Goal: Check status: Check status

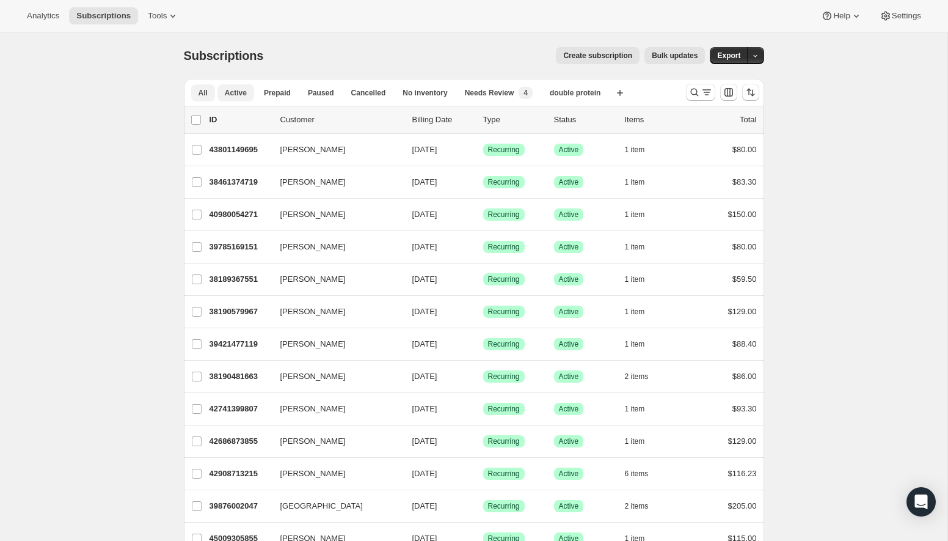
click at [243, 88] on span "Active" at bounding box center [236, 93] width 22 height 10
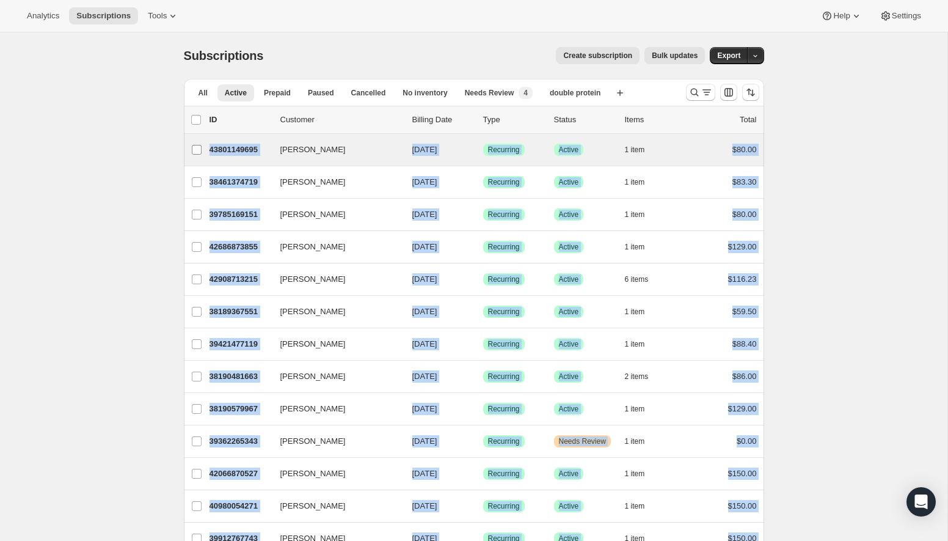
drag, startPoint x: 767, startPoint y: 458, endPoint x: 186, endPoint y: 156, distance: 655.2
copy ul "[PERSON_NAME] 43801149695 [PERSON_NAME] [DATE] Success Recurring Success Active…"
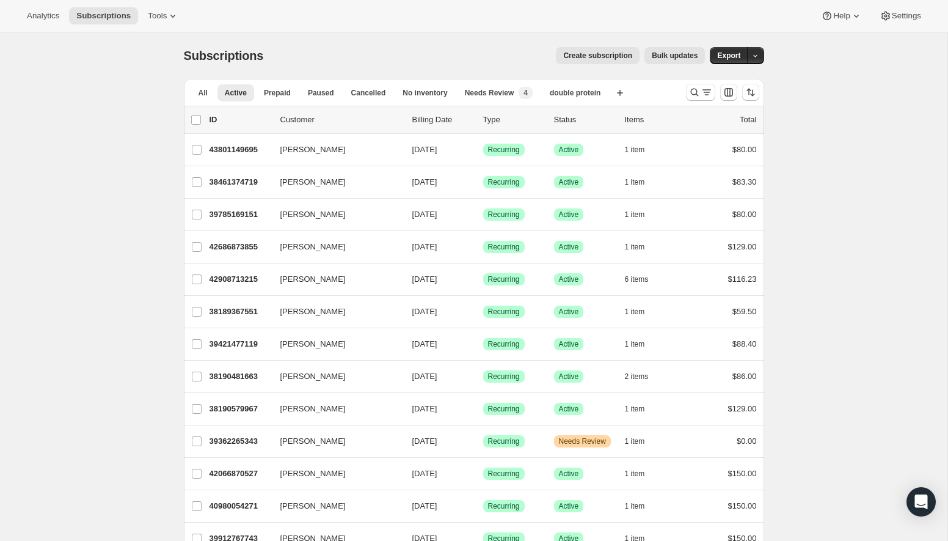
scroll to position [1280, 0]
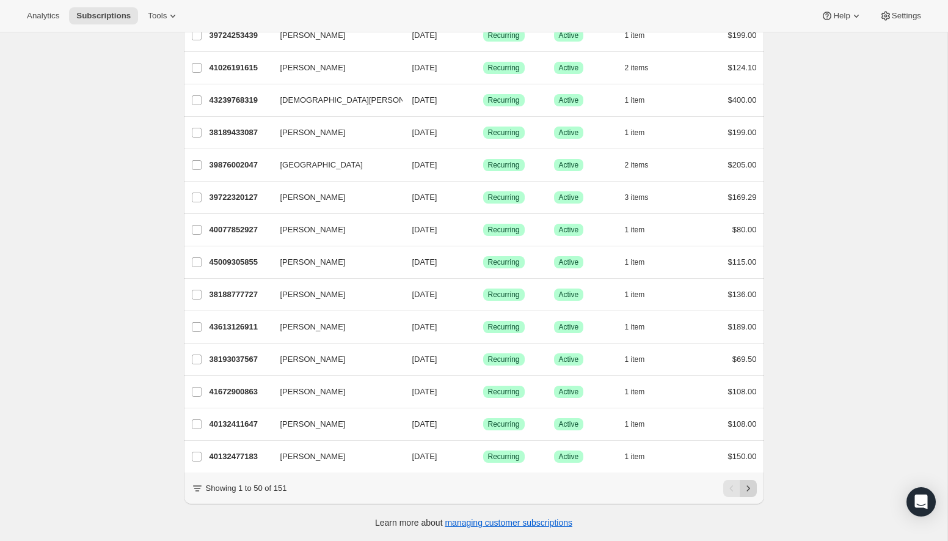
click at [753, 483] on icon "Next" at bounding box center [748, 488] width 12 height 12
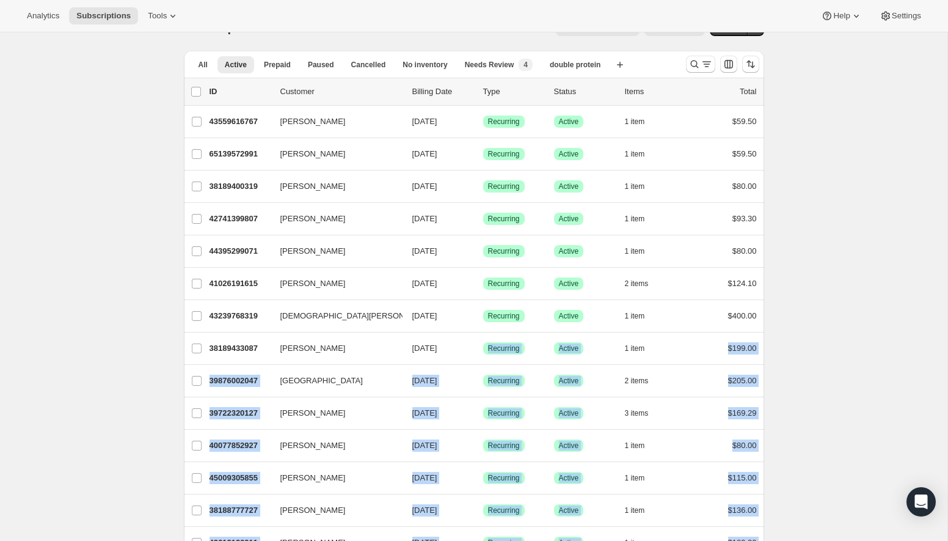
scroll to position [1, 0]
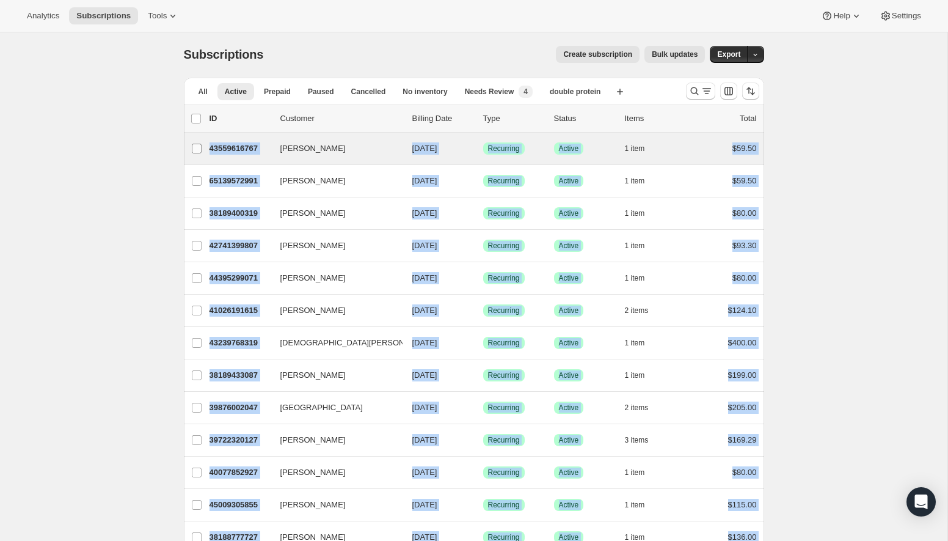
drag, startPoint x: 771, startPoint y: 456, endPoint x: 183, endPoint y: 144, distance: 665.1
copy ul "[PERSON_NAME] 43559616767 [PERSON_NAME] [DATE] Success Recurring Success Active…"
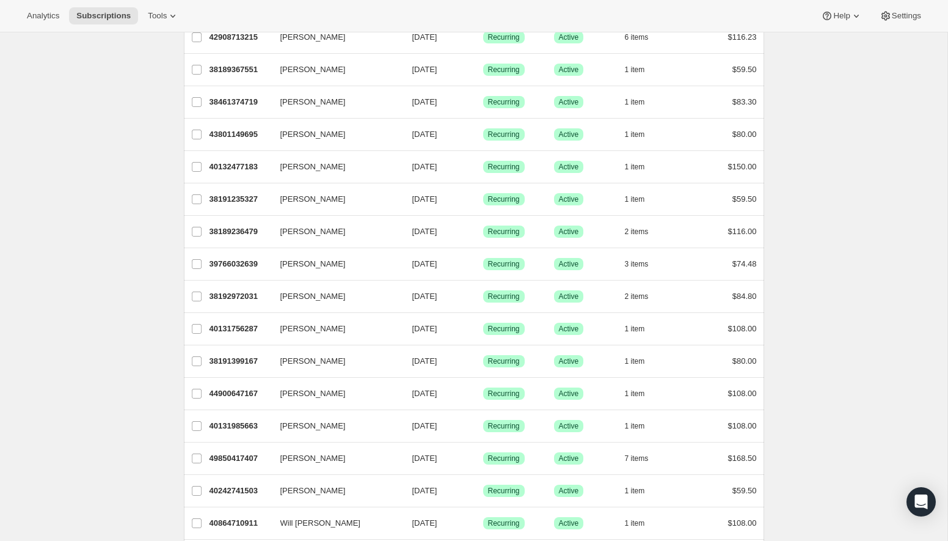
scroll to position [1280, 0]
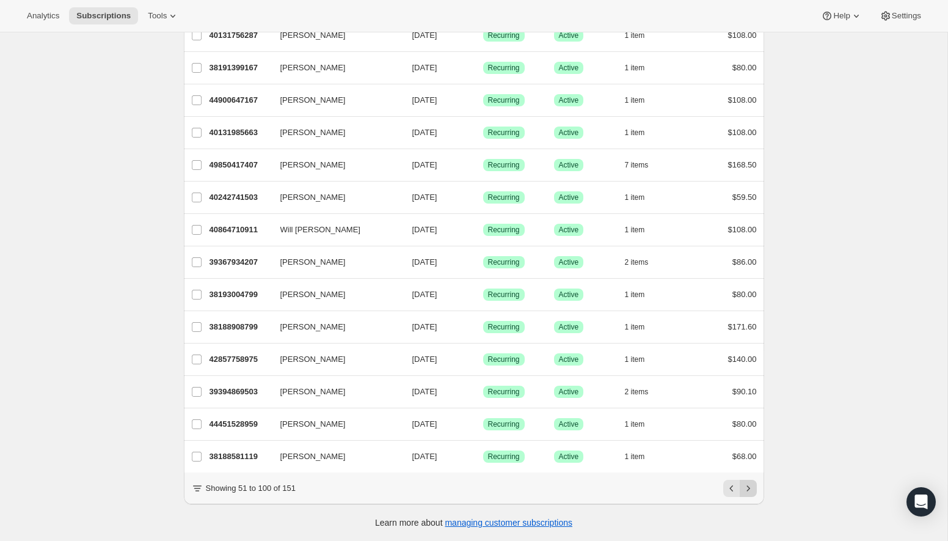
click at [748, 491] on icon "Next" at bounding box center [748, 488] width 12 height 12
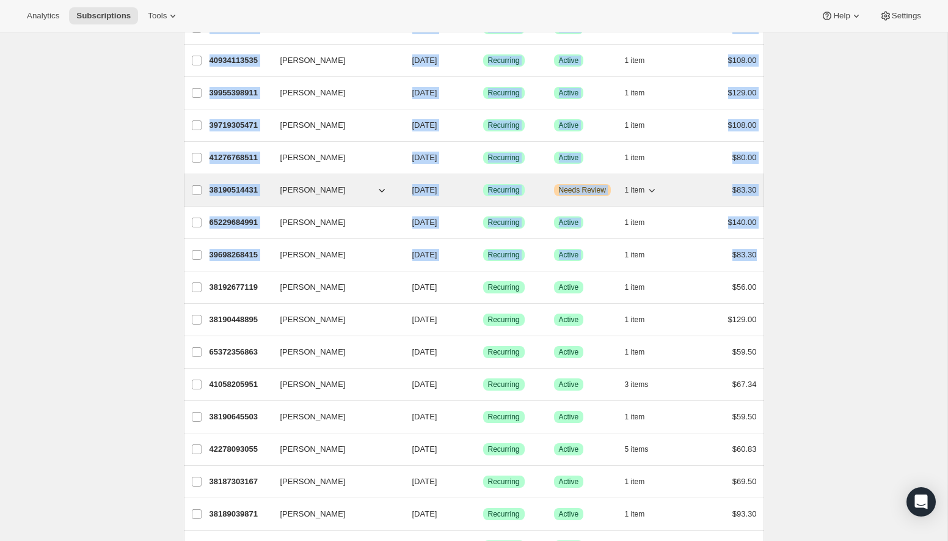
scroll to position [0, 0]
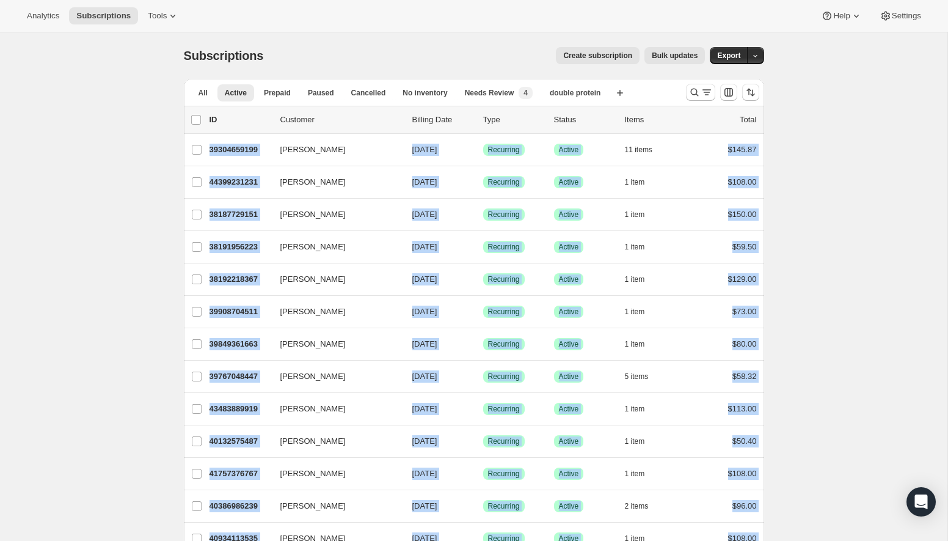
drag, startPoint x: 780, startPoint y: 252, endPoint x: 183, endPoint y: 147, distance: 606.7
copy ul "[PERSON_NAME] 39304659199 [PERSON_NAME] [DATE] Success Recurring Success Active…"
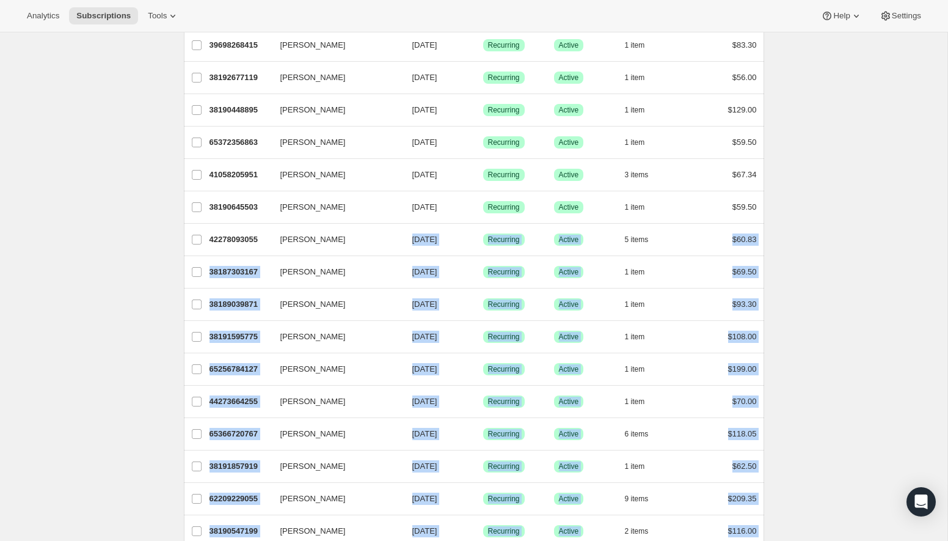
scroll to position [433, 0]
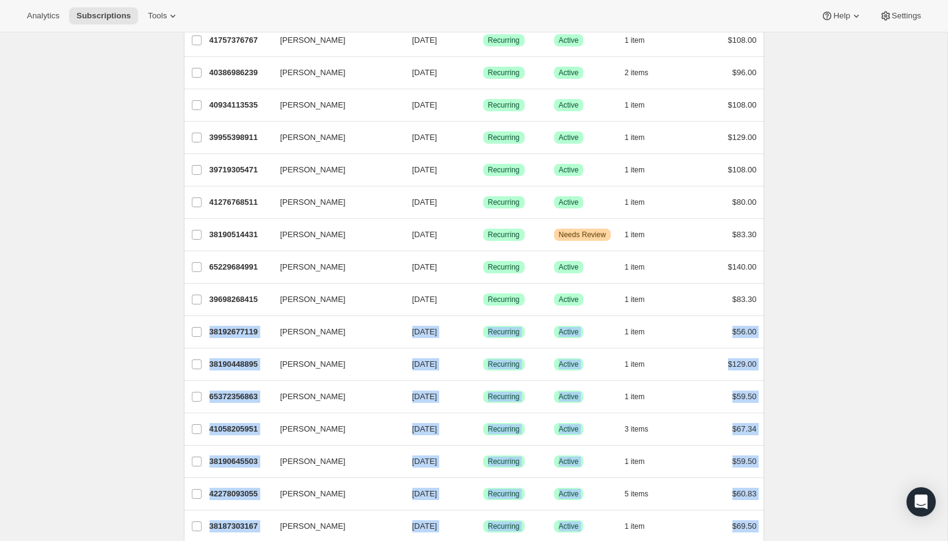
drag, startPoint x: 763, startPoint y: 402, endPoint x: 164, endPoint y: 319, distance: 604.3
click at [164, 319] on div "Subscriptions. This page is ready Subscriptions Create subscription Bulk update…" at bounding box center [473, 493] width 947 height 1788
copy ul "[PERSON_NAME] 38192677119 [PERSON_NAME] [DATE] Success Recurring Success Active…"
click at [816, 341] on div "Subscriptions. This page is ready Subscriptions Create subscription Bulk update…" at bounding box center [473, 493] width 947 height 1788
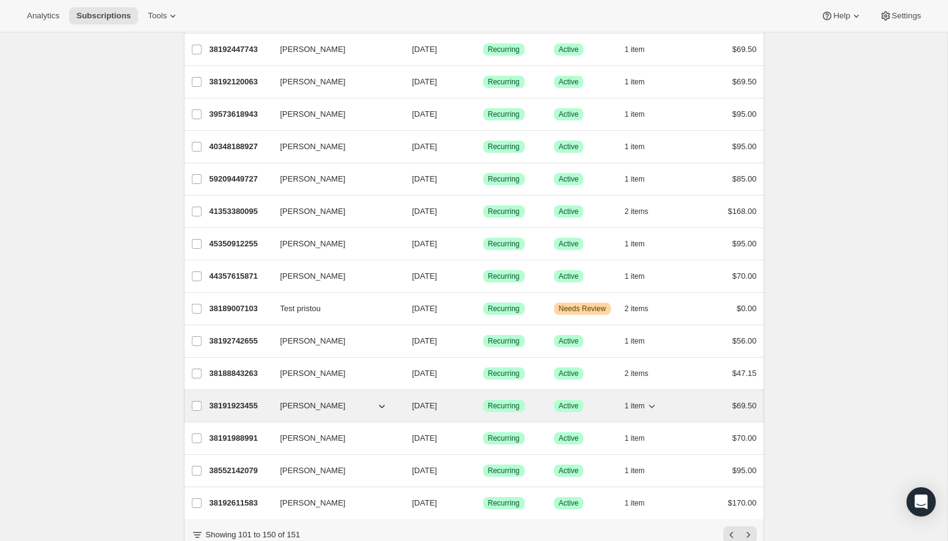
scroll to position [1248, 0]
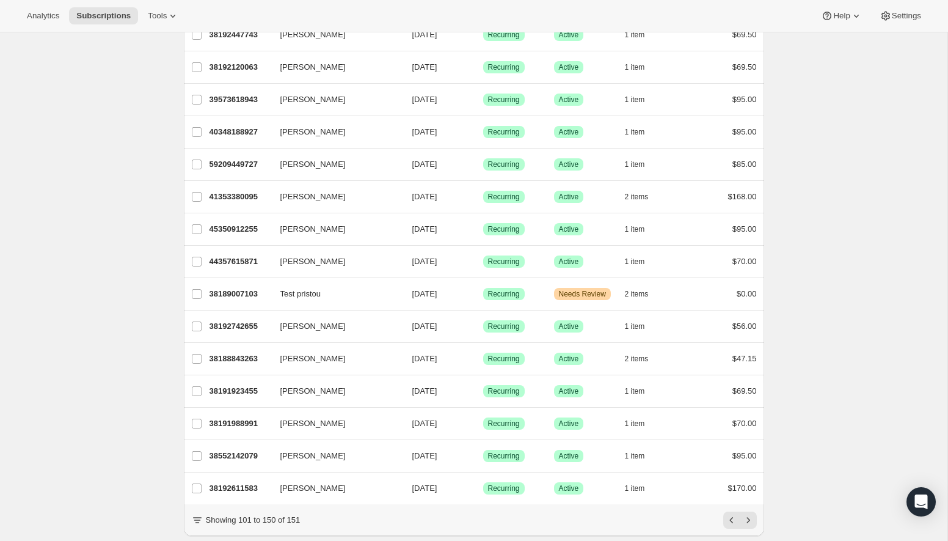
click at [754, 520] on button "Next" at bounding box center [748, 519] width 17 height 17
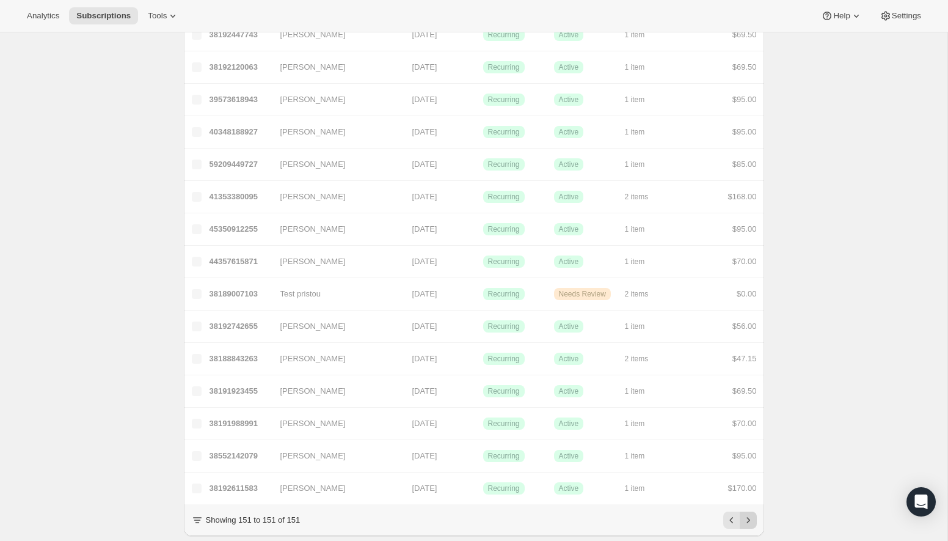
scroll to position [32, 0]
